Goal: Navigation & Orientation: Find specific page/section

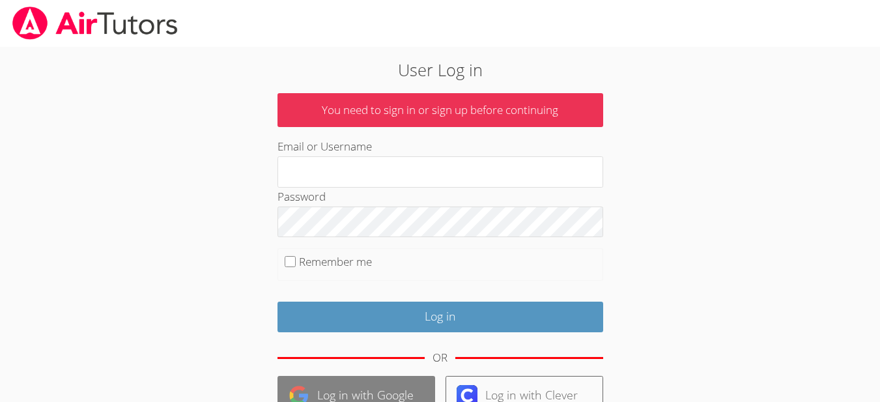
type input "dorotheelaguerre@airtutors.org"
click at [364, 393] on link "Log in with Google" at bounding box center [357, 396] width 158 height 40
type input "[EMAIL_ADDRESS][DOMAIN_NAME]"
click at [371, 386] on link "Log in with Google" at bounding box center [357, 396] width 158 height 40
type input "[EMAIL_ADDRESS][DOMAIN_NAME]"
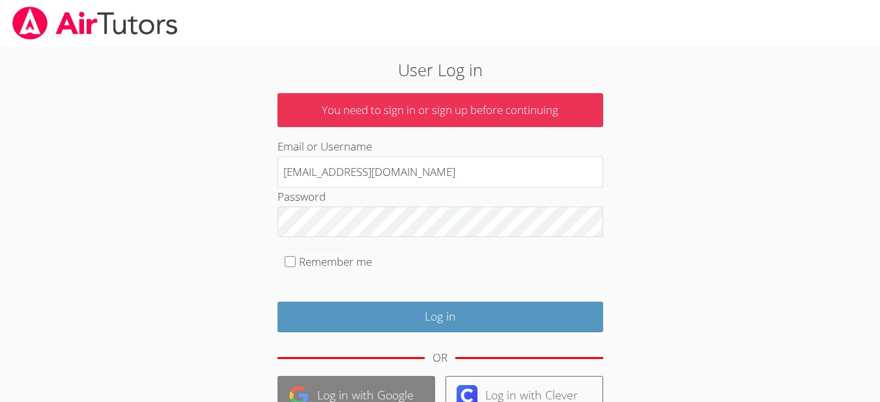
click at [358, 387] on link "Log in with Google" at bounding box center [357, 396] width 158 height 40
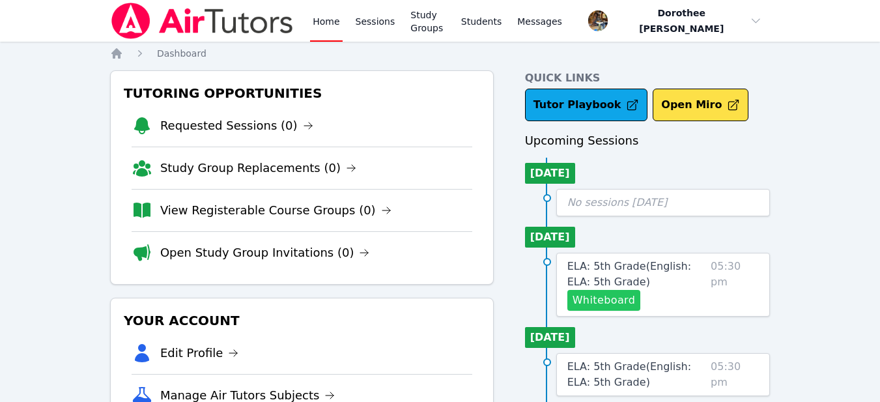
click at [604, 304] on button "Whiteboard" at bounding box center [604, 300] width 74 height 21
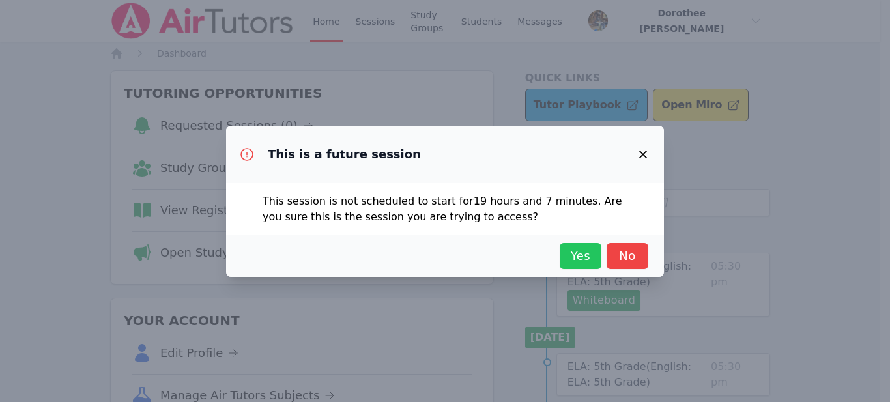
click at [575, 261] on span "Yes" at bounding box center [580, 256] width 29 height 18
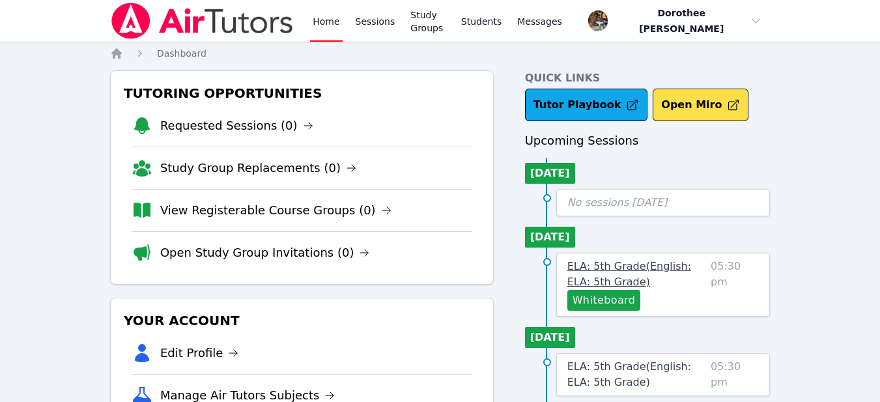
click at [582, 271] on span "ELA: 5th Grade ( English: ELA: 5th Grade )" at bounding box center [629, 274] width 124 height 28
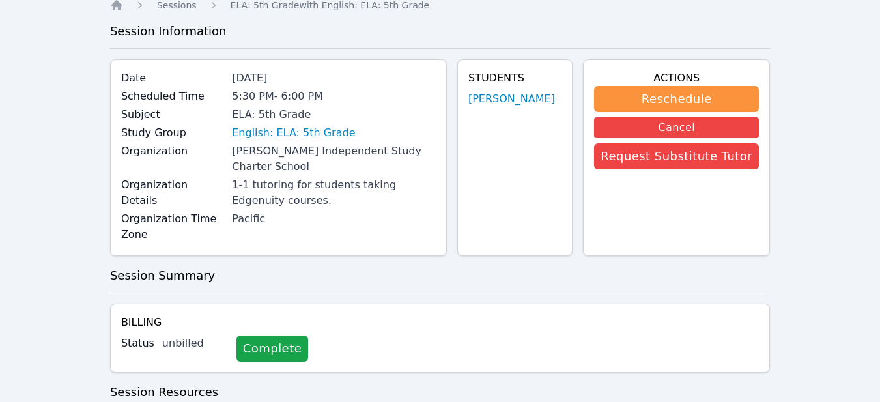
scroll to position [37, 0]
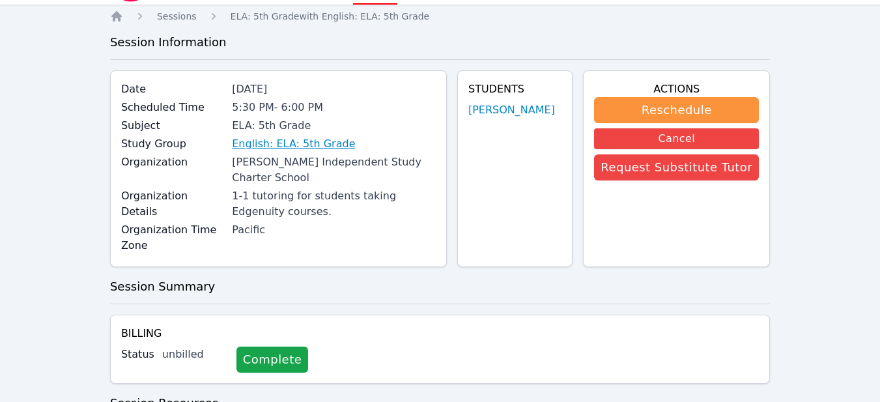
click at [293, 144] on link "English: ELA: 5th Grade" at bounding box center [293, 144] width 123 height 16
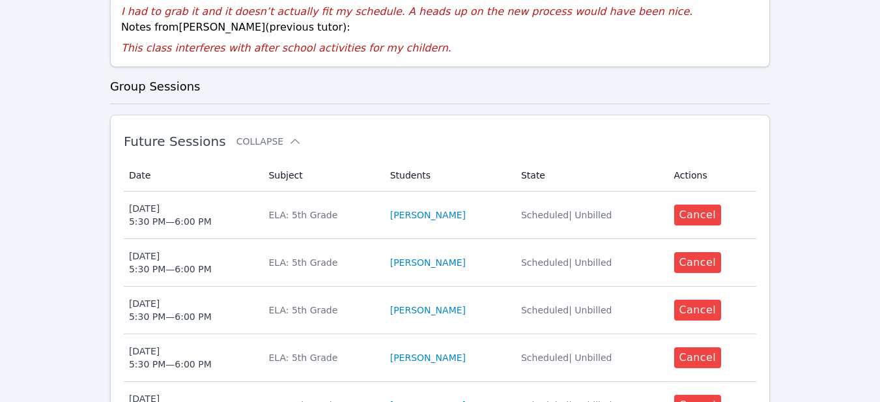
scroll to position [372, 0]
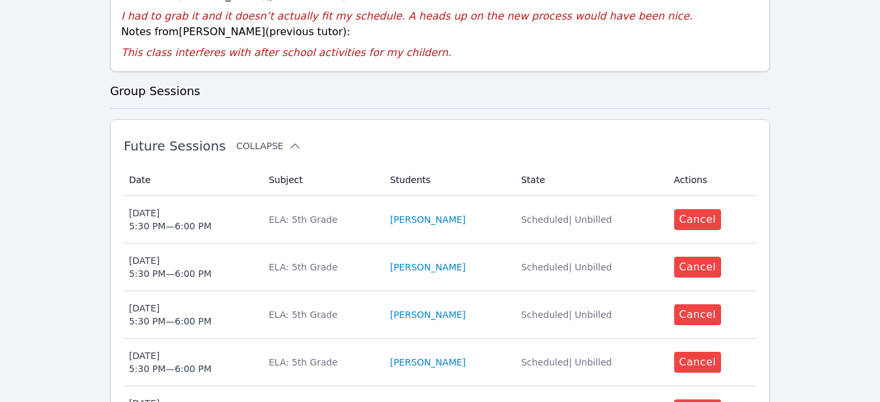
click at [261, 139] on button "Collapse" at bounding box center [268, 145] width 65 height 13
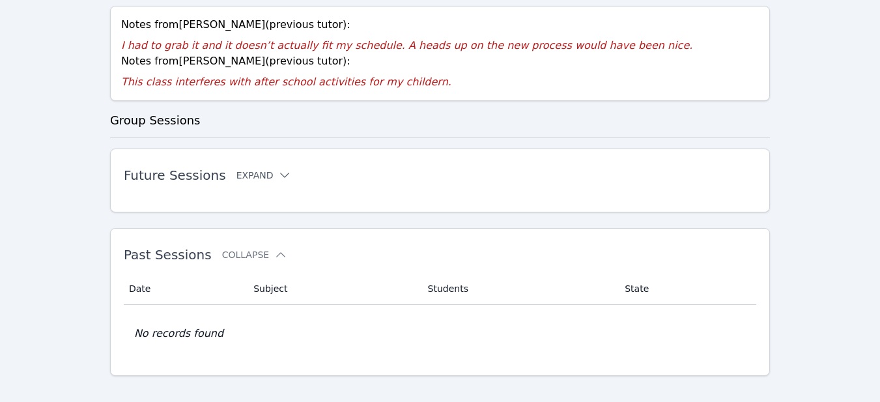
click at [253, 169] on button "Expand" at bounding box center [263, 175] width 55 height 13
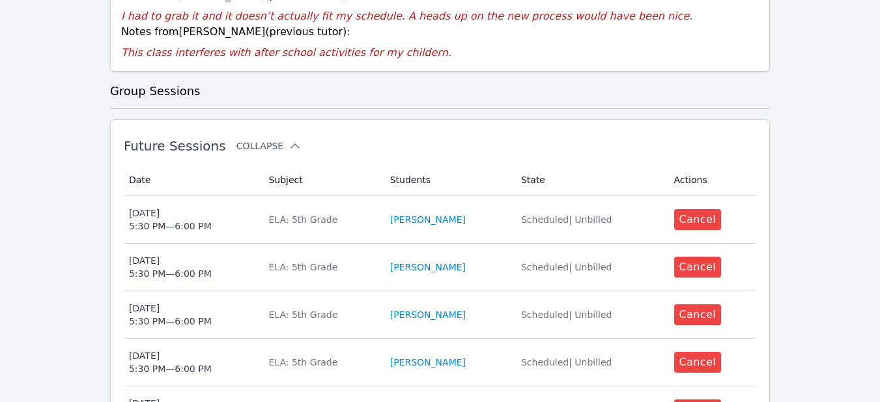
click at [253, 139] on button "Collapse" at bounding box center [268, 145] width 65 height 13
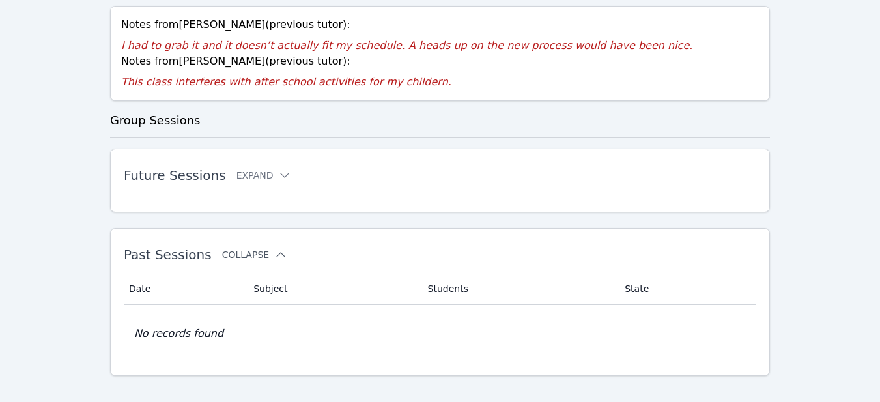
click at [247, 248] on button "Collapse" at bounding box center [254, 254] width 65 height 13
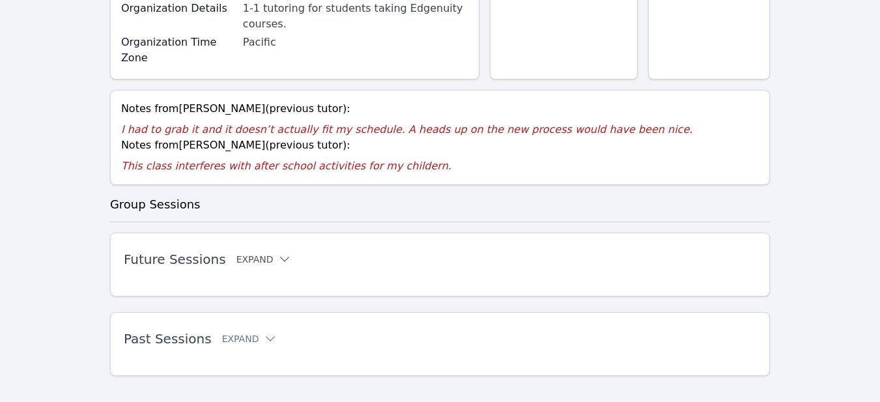
click at [248, 253] on button "Expand" at bounding box center [263, 259] width 55 height 13
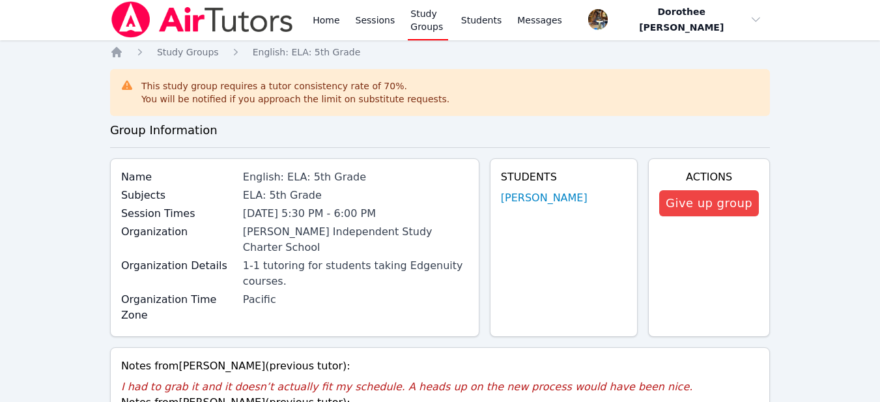
scroll to position [0, 0]
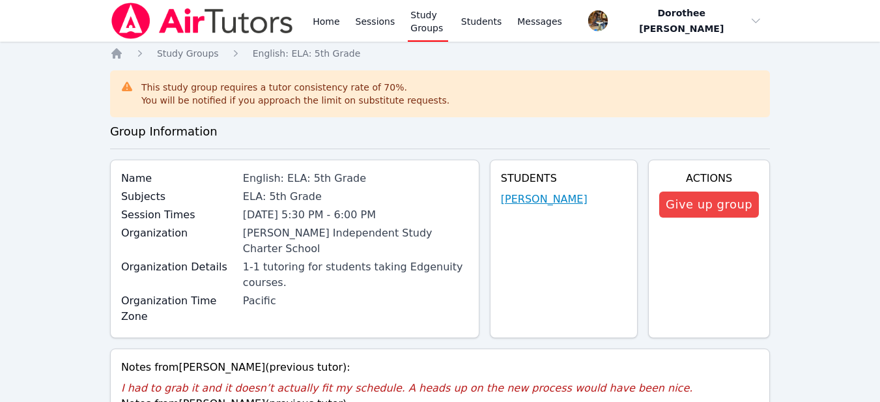
click at [559, 201] on link "Abdur Raheem Khan" at bounding box center [544, 200] width 87 height 16
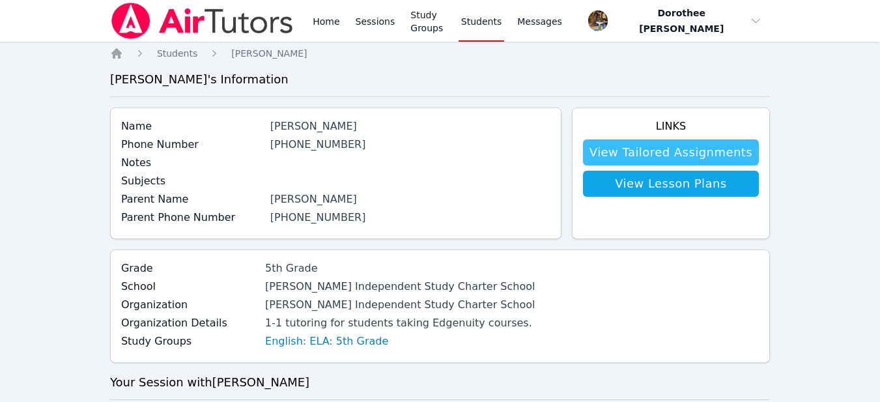
click at [663, 156] on link "View Tailored Assignments" at bounding box center [671, 152] width 176 height 26
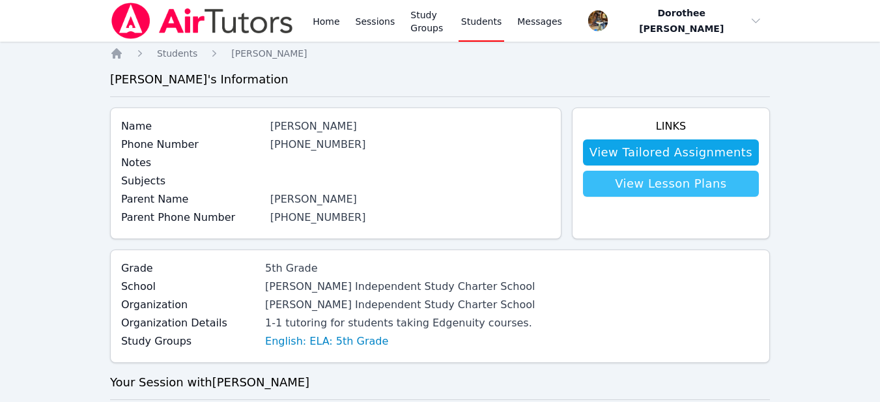
click at [669, 188] on link "View Lesson Plans" at bounding box center [671, 184] width 176 height 26
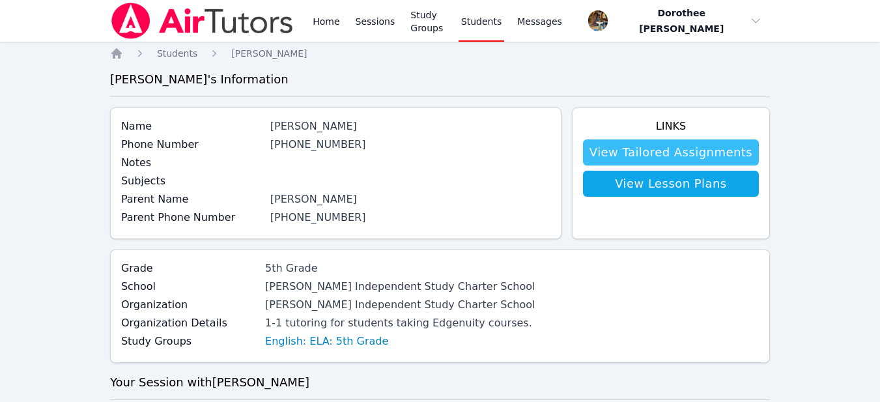
click at [632, 154] on link "View Tailored Assignments" at bounding box center [671, 152] width 176 height 26
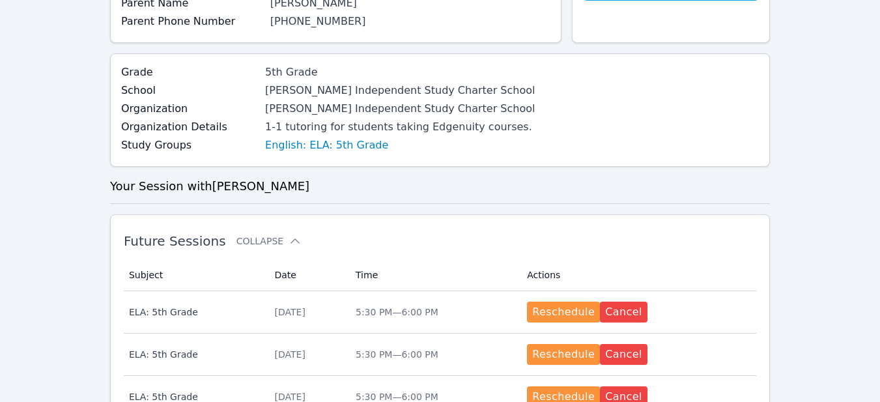
scroll to position [177, 0]
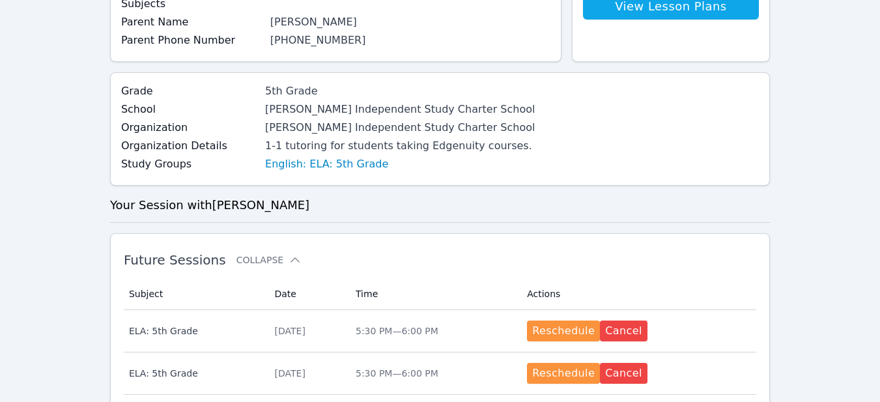
click at [877, 164] on div "Home Sessions Study Groups Students Messages Open user menu Dorothee Marie Lagu…" at bounding box center [440, 387] width 880 height 1129
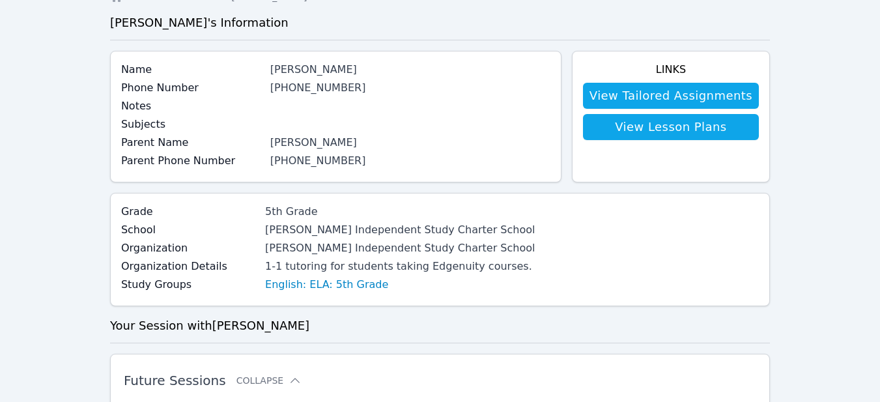
scroll to position [70, 0]
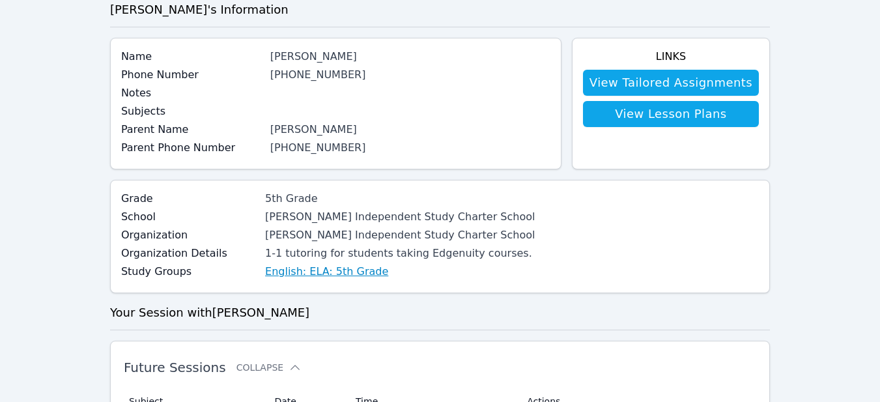
click at [330, 270] on link "English: ELA: 5th Grade" at bounding box center [326, 272] width 123 height 16
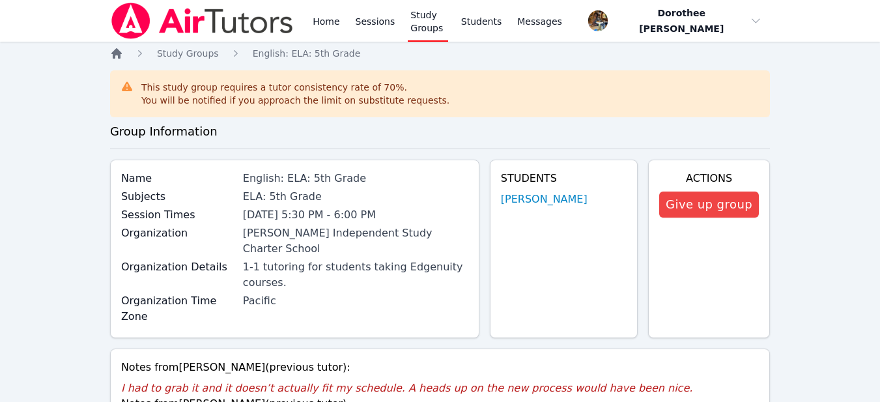
click at [117, 57] on icon "Breadcrumb" at bounding box center [116, 53] width 13 height 13
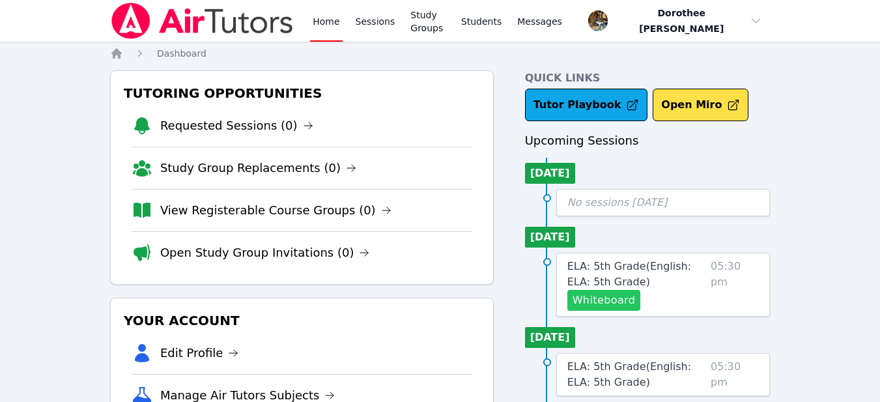
click at [592, 302] on button "Whiteboard" at bounding box center [604, 300] width 74 height 21
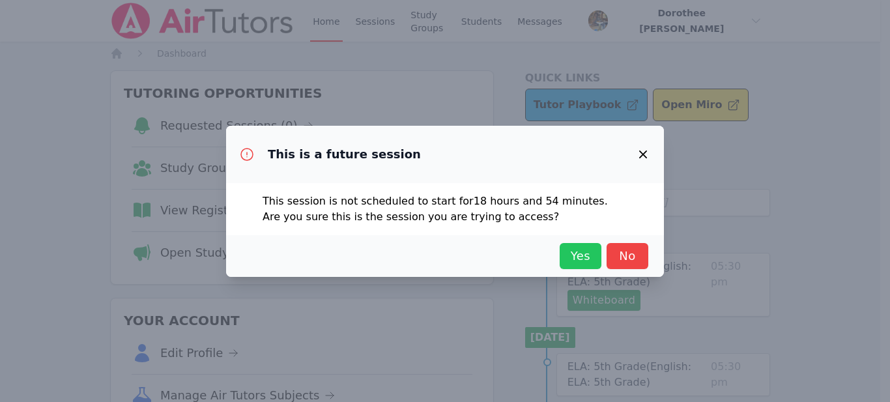
click at [582, 259] on span "Yes" at bounding box center [580, 256] width 29 height 18
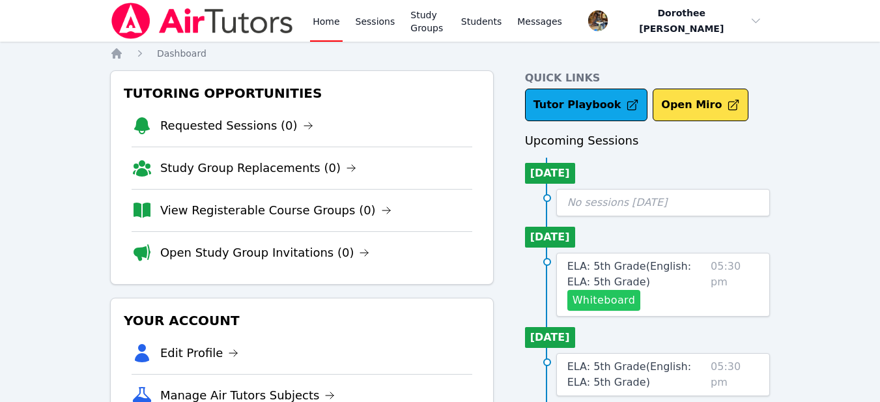
click at [584, 303] on button "Whiteboard" at bounding box center [604, 300] width 74 height 21
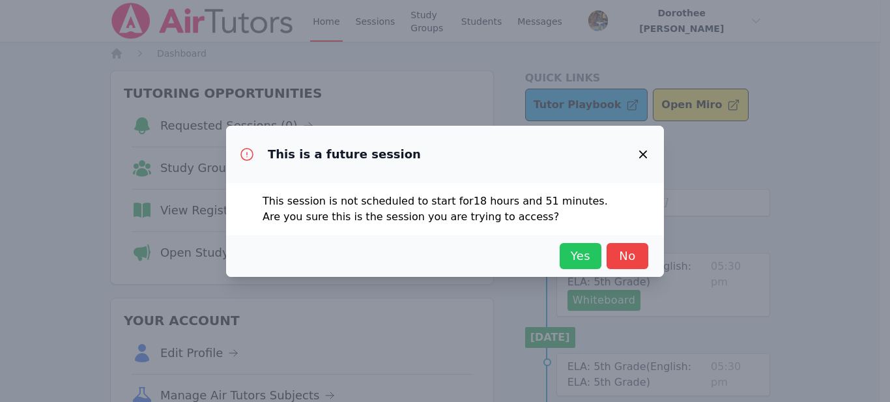
click at [584, 255] on span "Yes" at bounding box center [580, 256] width 29 height 18
